Goal: Navigation & Orientation: Find specific page/section

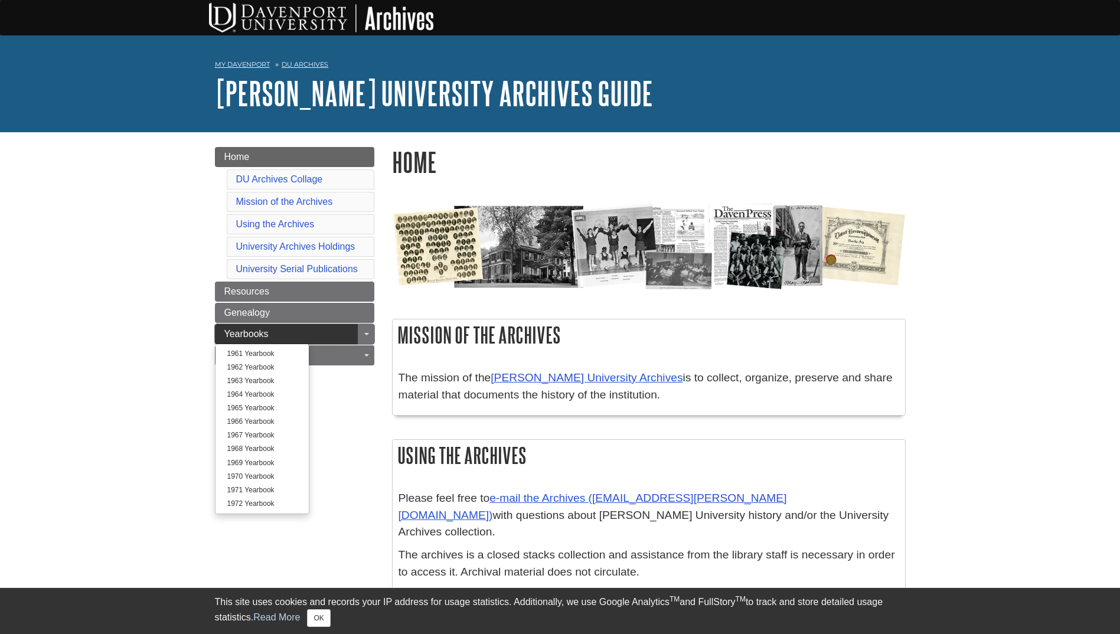
click at [259, 332] on span "Yearbooks" at bounding box center [246, 334] width 44 height 10
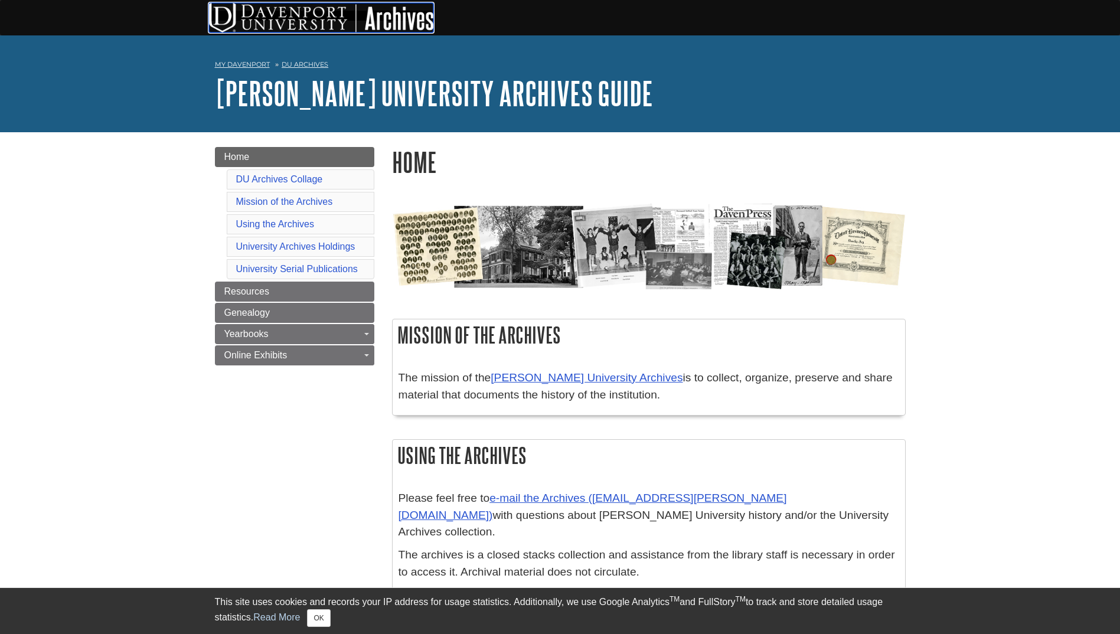
click at [255, 22] on img at bounding box center [321, 18] width 224 height 30
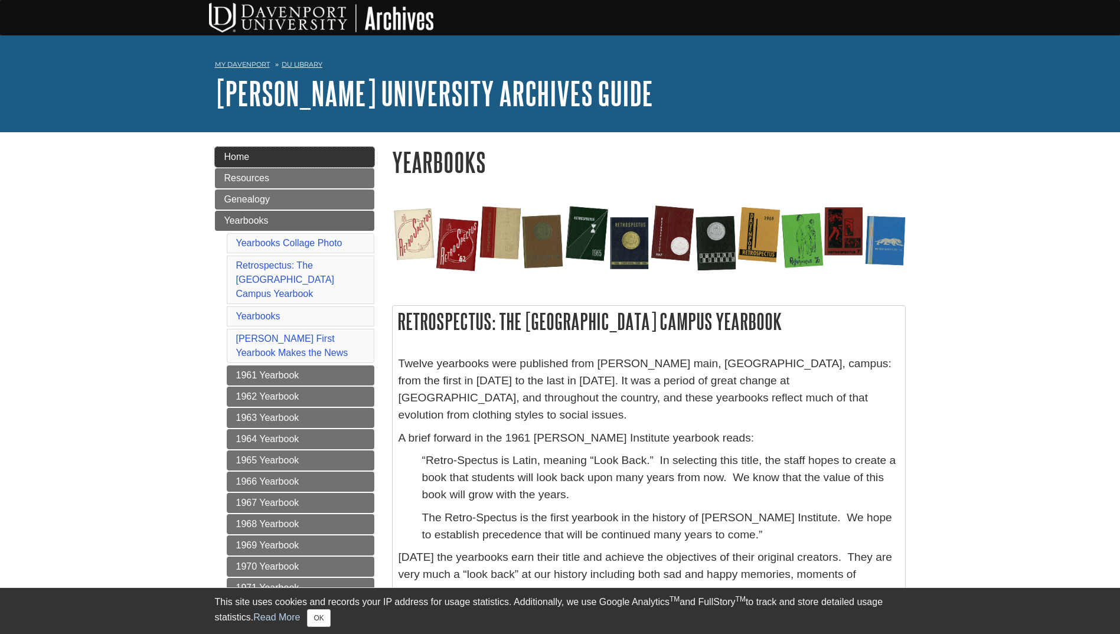
click at [243, 154] on span "Home" at bounding box center [236, 157] width 25 height 10
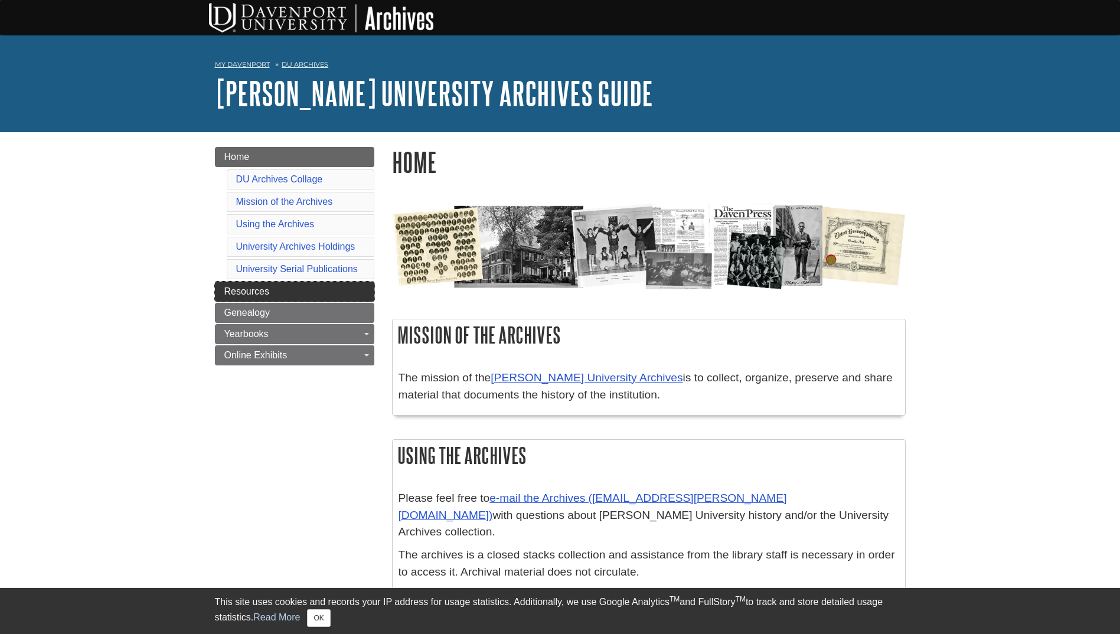
click at [252, 287] on span "Resources" at bounding box center [246, 291] width 45 height 10
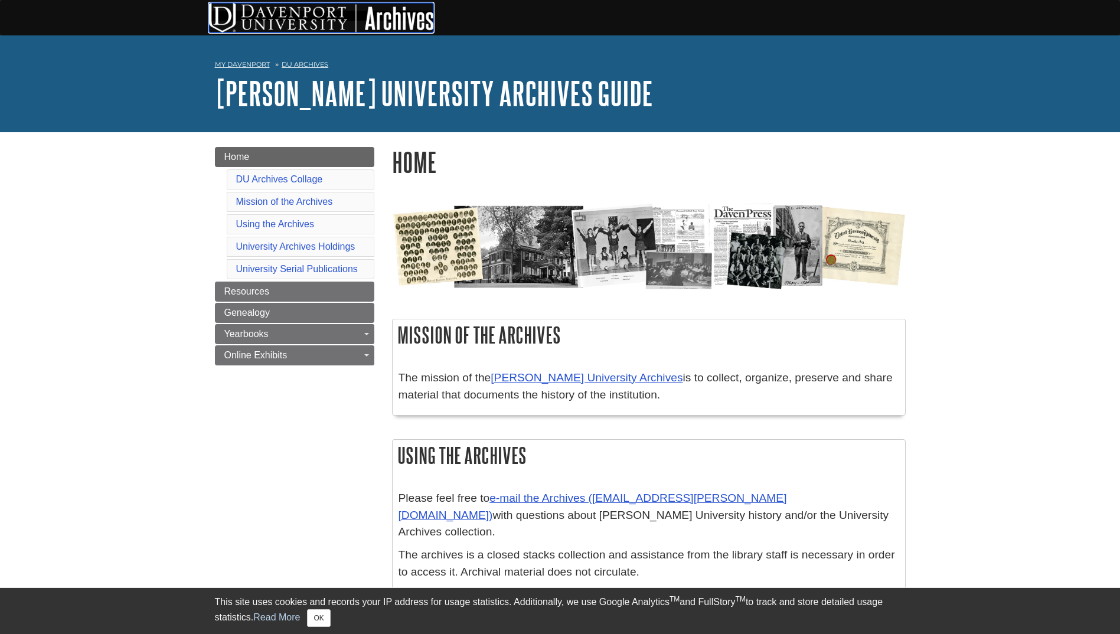
click at [283, 17] on img at bounding box center [321, 18] width 224 height 30
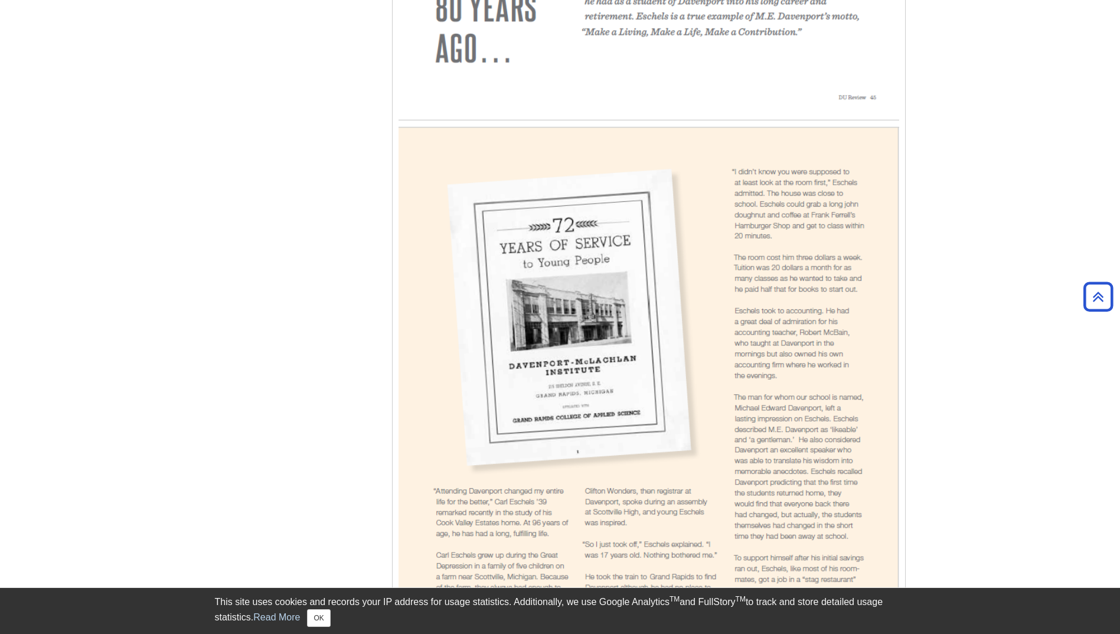
scroll to position [1063, 0]
